Goal: Task Accomplishment & Management: Use online tool/utility

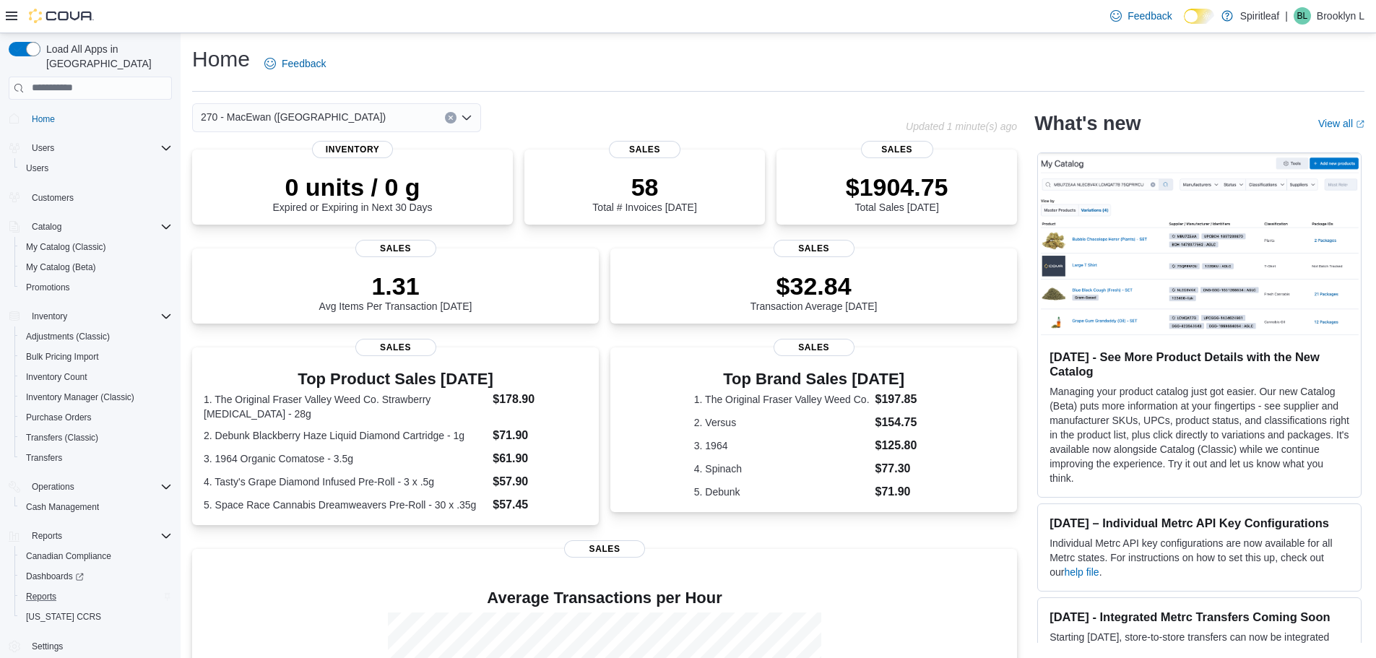
click at [64, 588] on div "Reports" at bounding box center [96, 596] width 152 height 17
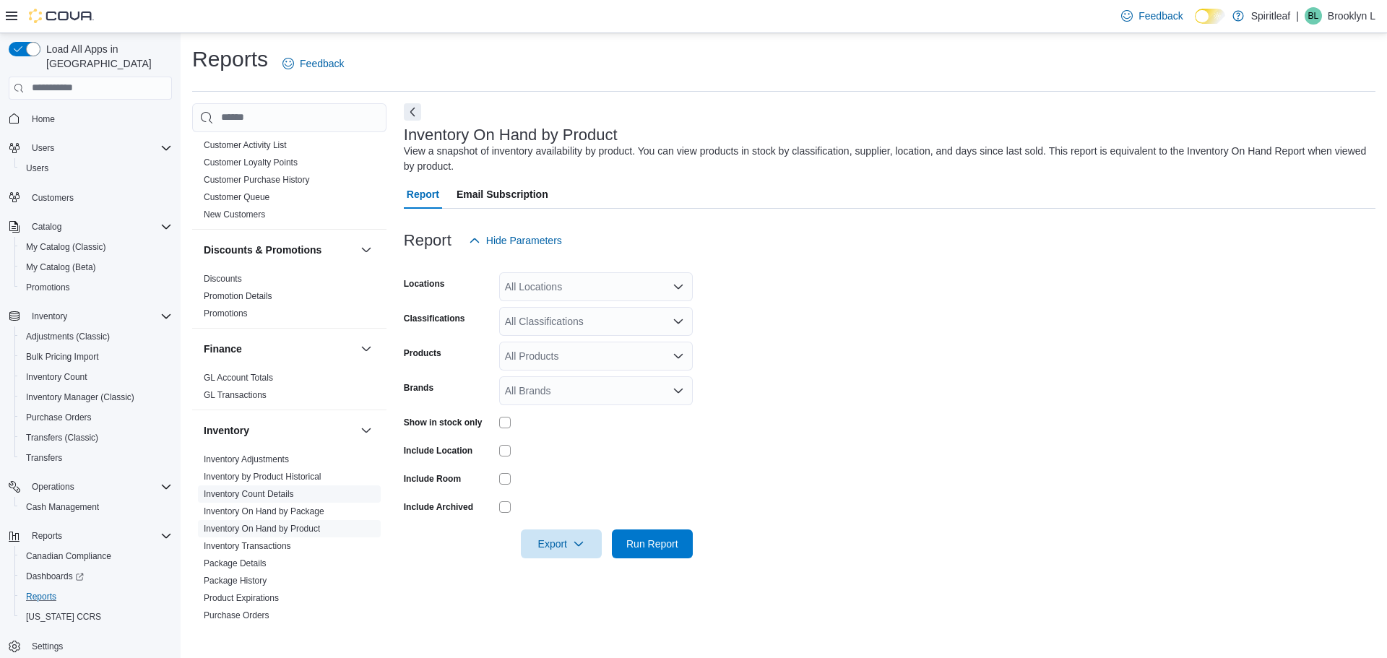
scroll to position [289, 0]
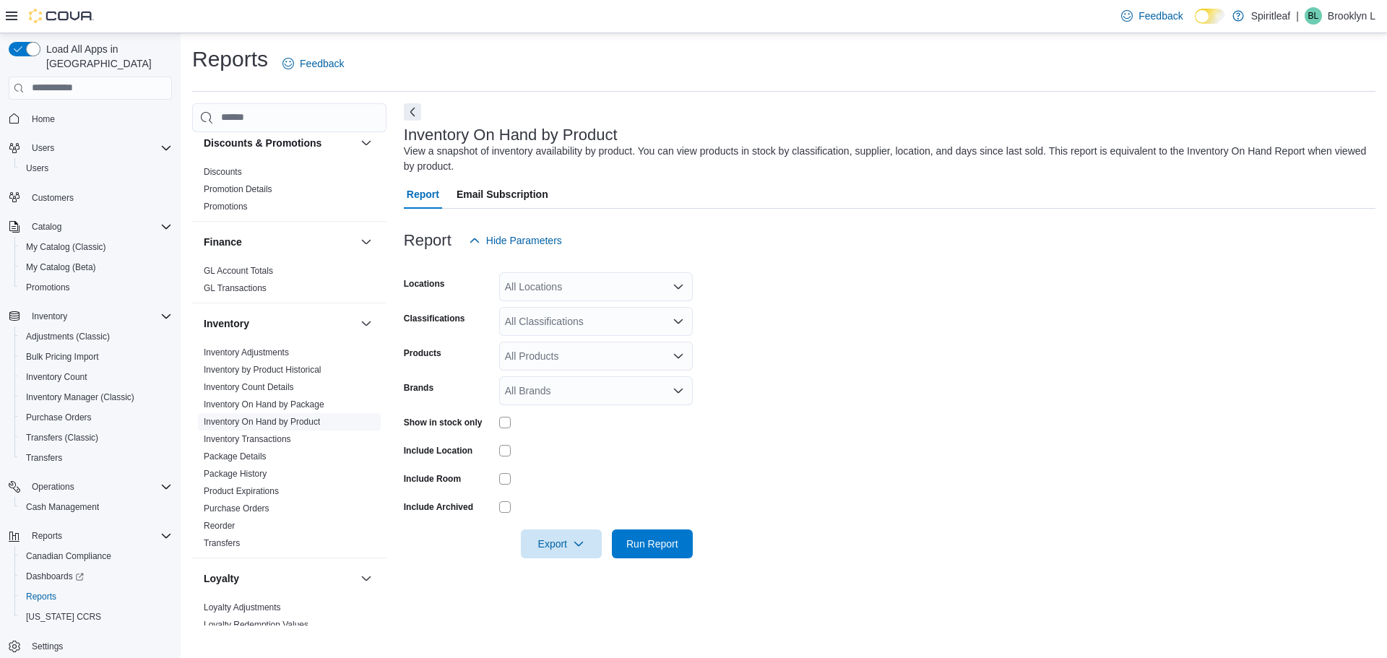
click at [272, 420] on link "Inventory On Hand by Product" at bounding box center [262, 422] width 116 height 10
click at [568, 294] on div "All Locations" at bounding box center [596, 286] width 194 height 29
type input "***"
click at [620, 312] on span "270 - MacEwan ([GEOGRAPHIC_DATA])" at bounding box center [644, 311] width 185 height 14
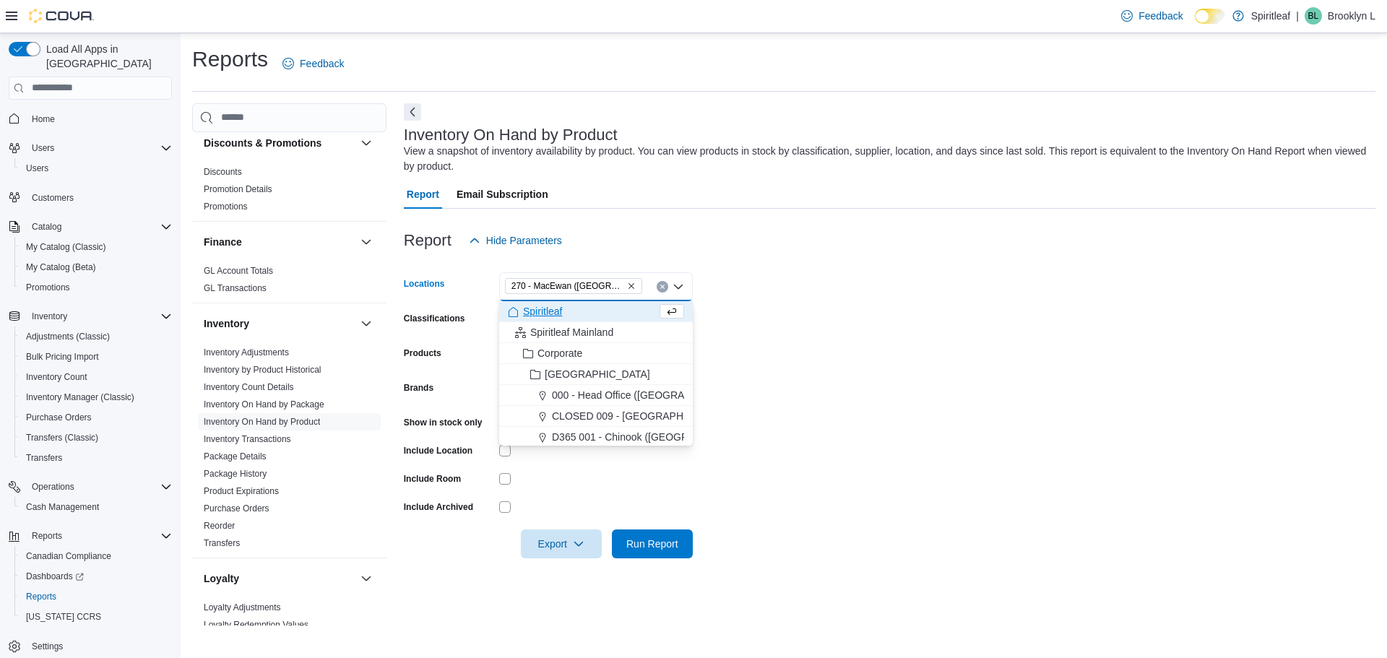
click at [796, 332] on form "Locations 270 - [GEOGRAPHIC_DATA] ([GEOGRAPHIC_DATA]) Combo box. Selected. 270 …" at bounding box center [889, 406] width 971 height 303
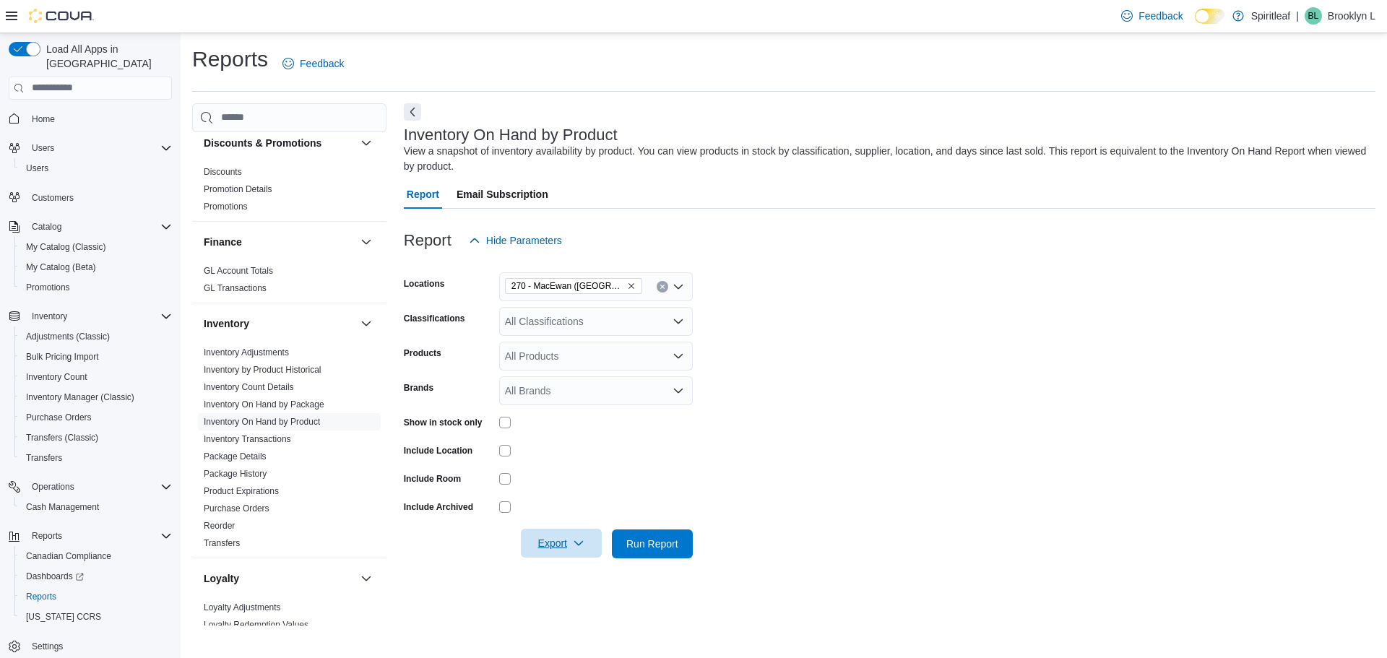
click at [567, 555] on span "Export" at bounding box center [561, 543] width 64 height 29
click at [591, 454] on span "Export to Excel" at bounding box center [563, 457] width 65 height 12
